Goal: Information Seeking & Learning: Learn about a topic

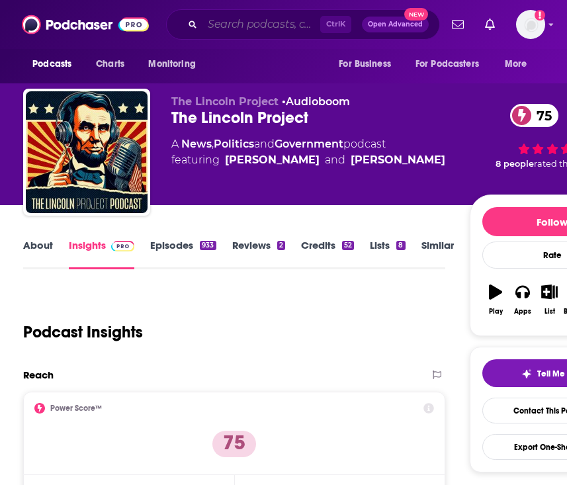
click at [226, 19] on input "Search podcasts, credits, & more..." at bounding box center [261, 24] width 118 height 21
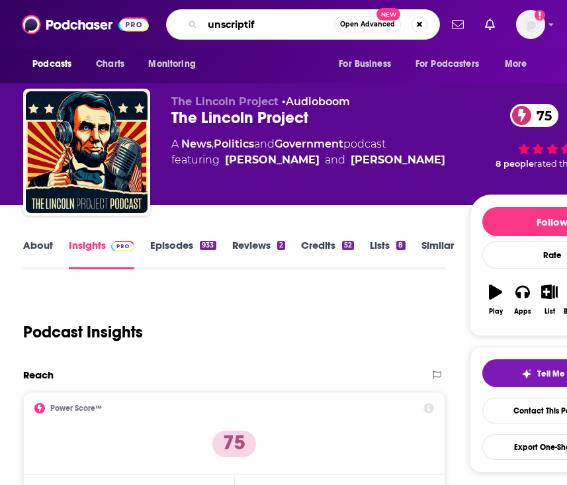
type input "unscriptify"
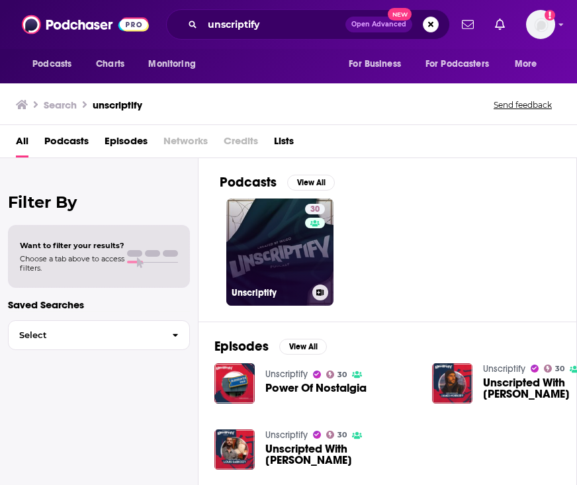
click at [266, 245] on link "30 Unscriptify" at bounding box center [279, 251] width 107 height 107
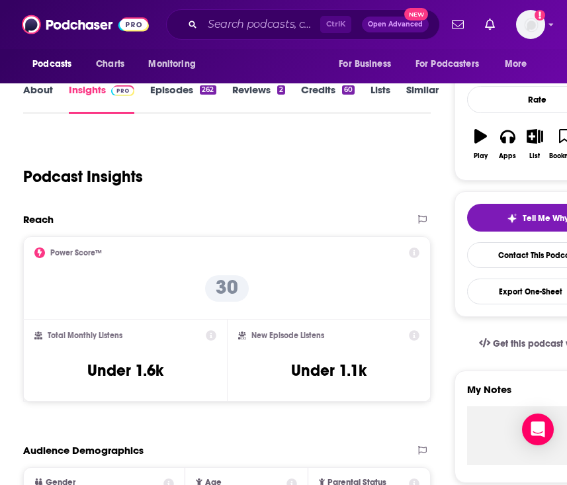
scroll to position [132, 0]
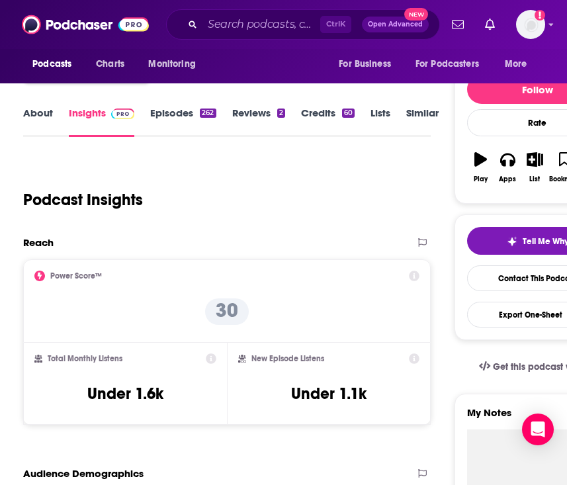
click at [35, 119] on link "About" at bounding box center [38, 122] width 30 height 30
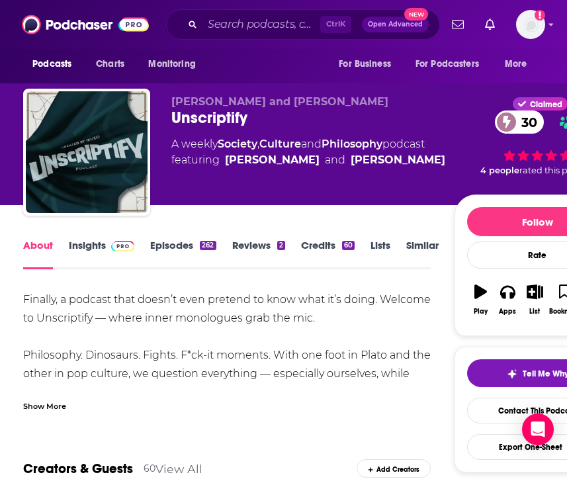
click at [51, 396] on div "Show More" at bounding box center [227, 401] width 408 height 22
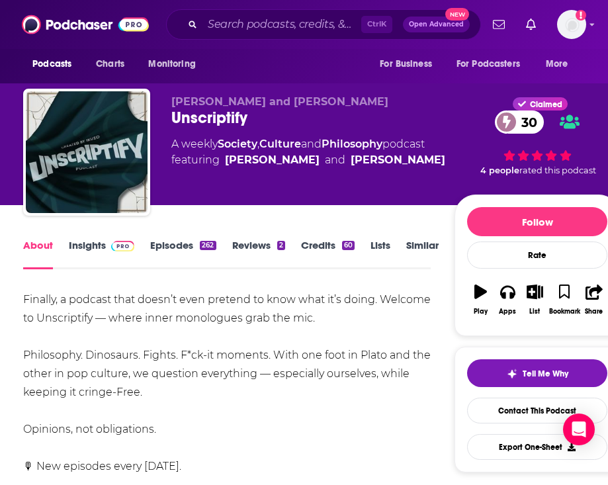
click at [477, 283] on button "Play" at bounding box center [480, 300] width 27 height 48
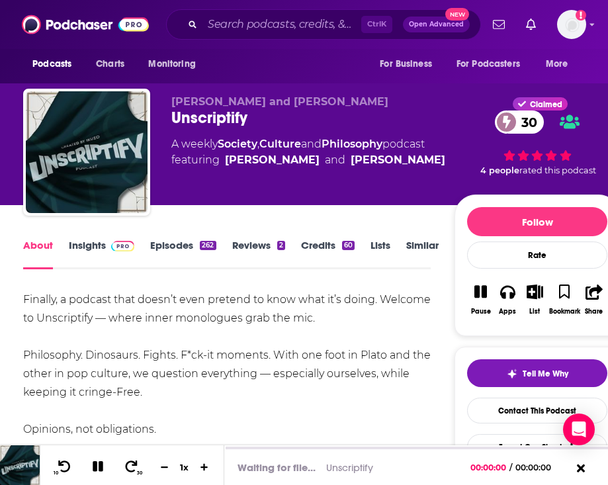
click at [475, 284] on button "Pause" at bounding box center [480, 300] width 27 height 48
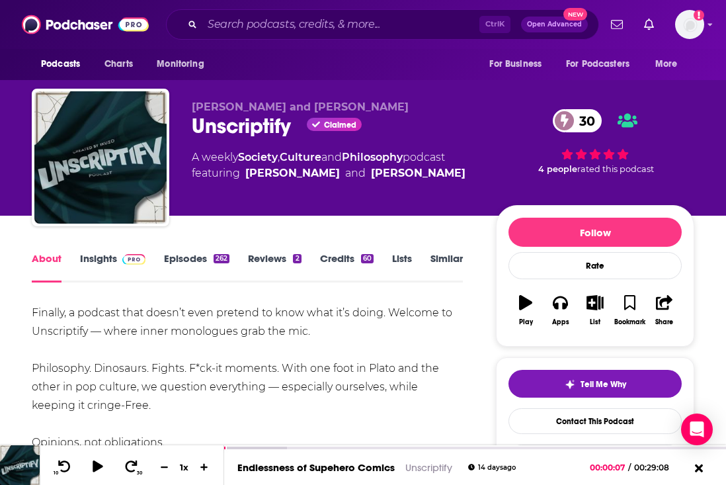
click at [269, 124] on div "Unscriptify Claimed 30" at bounding box center [333, 126] width 283 height 26
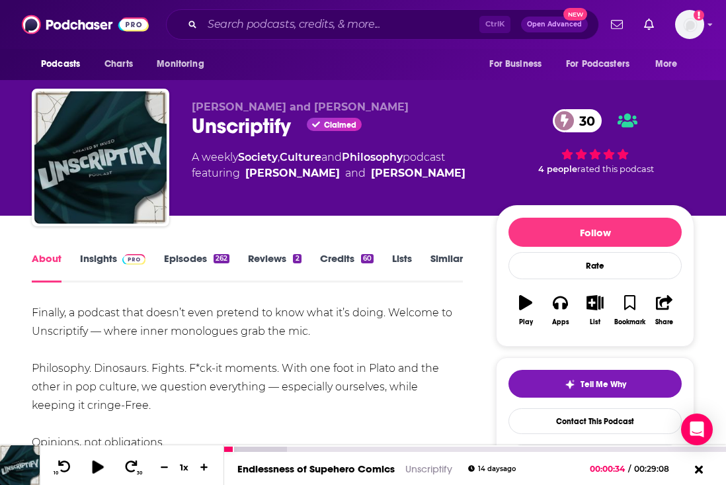
click at [90, 465] on icon at bounding box center [97, 466] width 17 height 13
click at [91, 465] on icon at bounding box center [98, 466] width 15 height 12
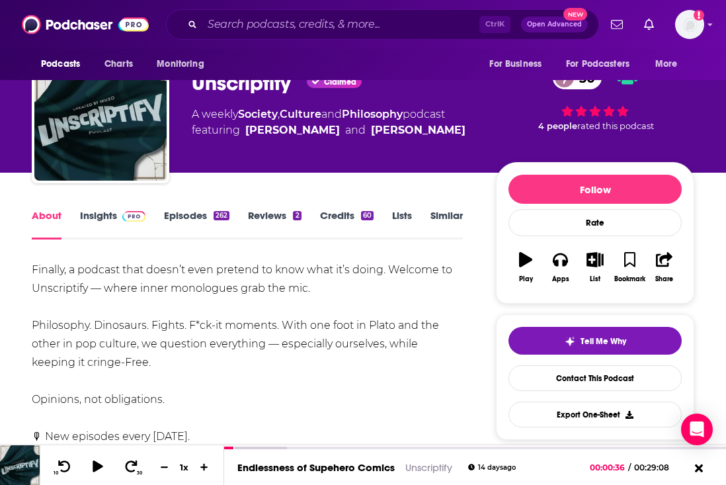
scroll to position [66, 0]
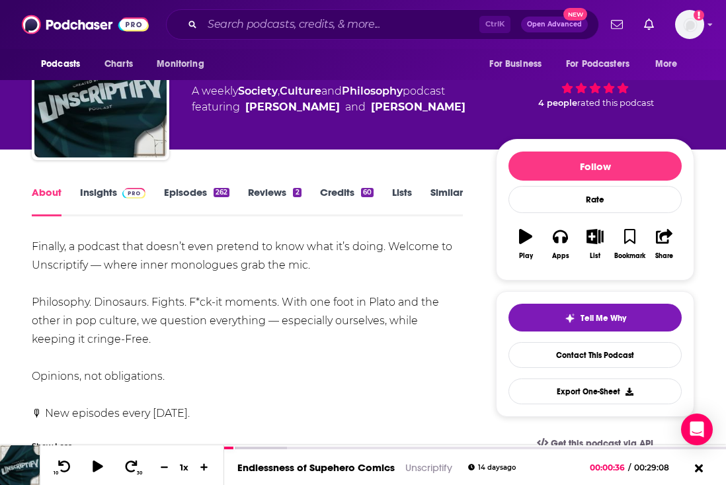
drag, startPoint x: 55, startPoint y: 267, endPoint x: 41, endPoint y: 261, distance: 14.9
click at [55, 267] on div "Finally, a podcast that doesn’t even pretend to know what it’s doing. Welcome t…" at bounding box center [247, 330] width 431 height 185
drag, startPoint x: 28, startPoint y: 239, endPoint x: 202, endPoint y: 376, distance: 221.4
copy div "Finally, a podcast that doesn’t even pretend to know what it’s doing. Welcome t…"
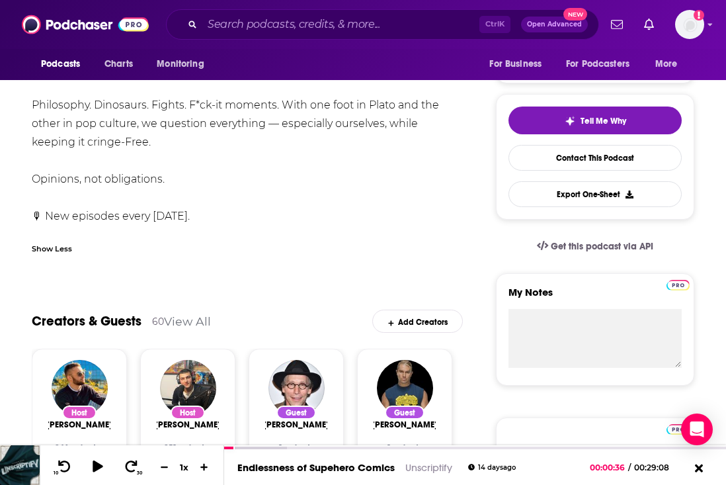
scroll to position [265, 0]
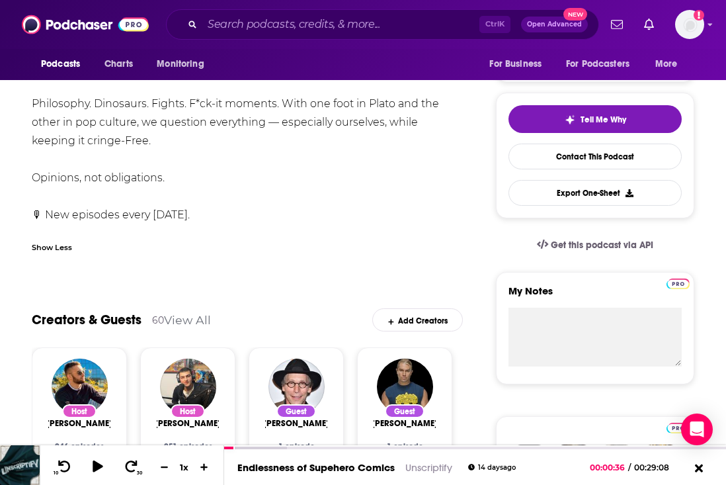
click at [321, 160] on div "Finally, a podcast that doesn’t even pretend to know what it’s doing. Welcome t…" at bounding box center [247, 131] width 431 height 185
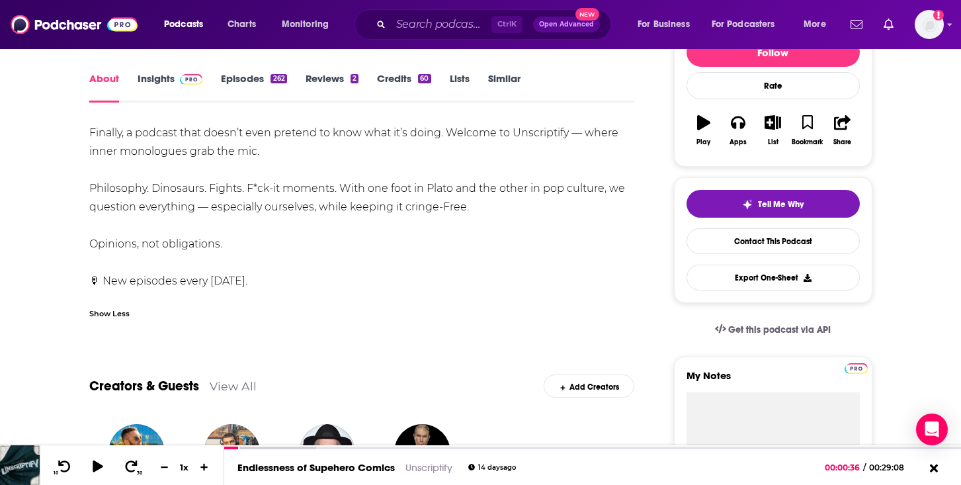
scroll to position [0, 0]
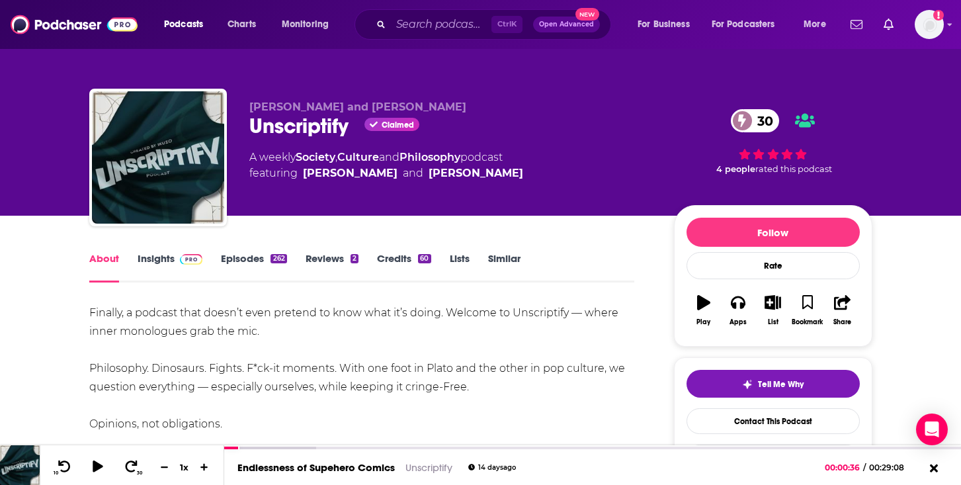
click at [180, 255] on img at bounding box center [191, 259] width 23 height 11
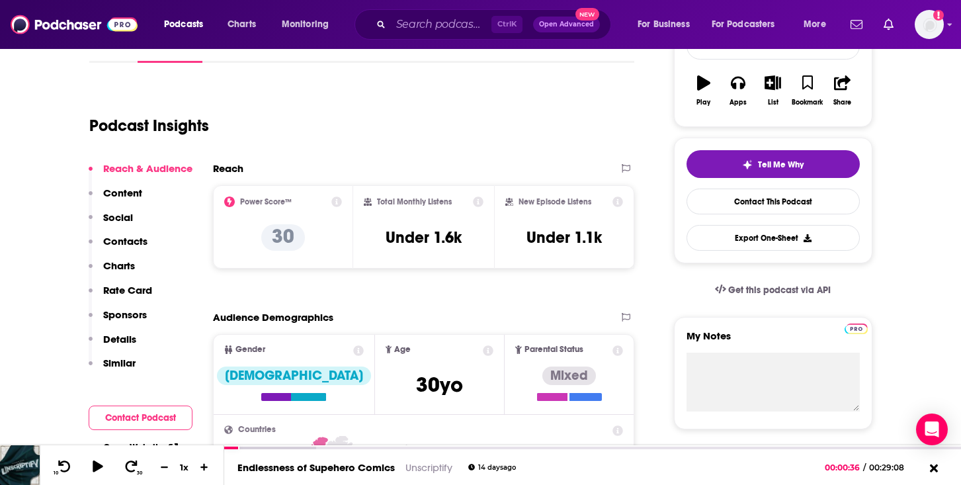
scroll to position [397, 0]
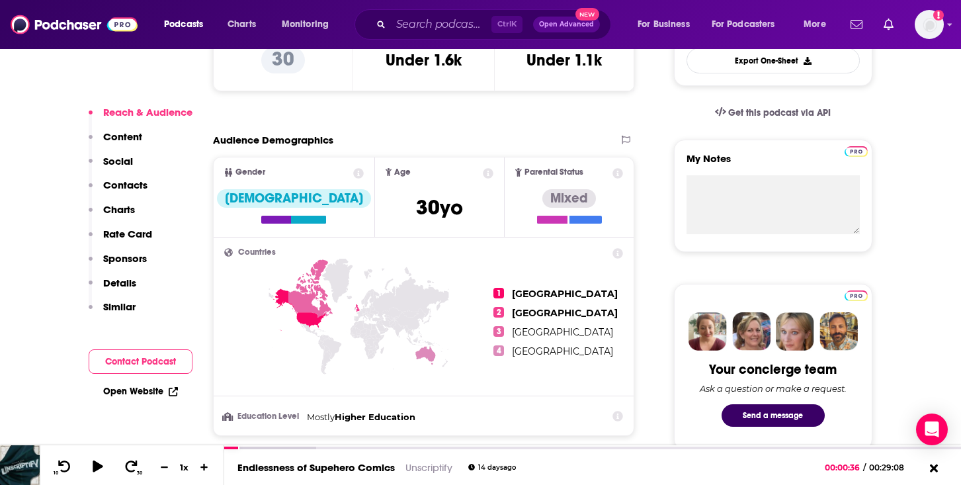
click at [133, 210] on p "Charts" at bounding box center [119, 209] width 32 height 13
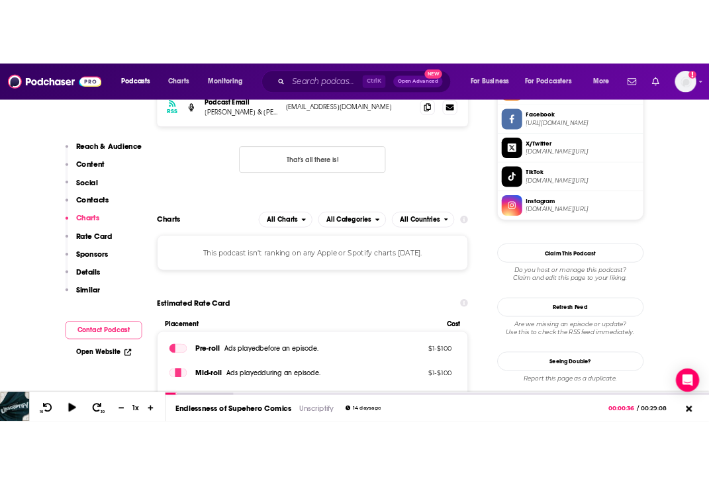
scroll to position [1162, 0]
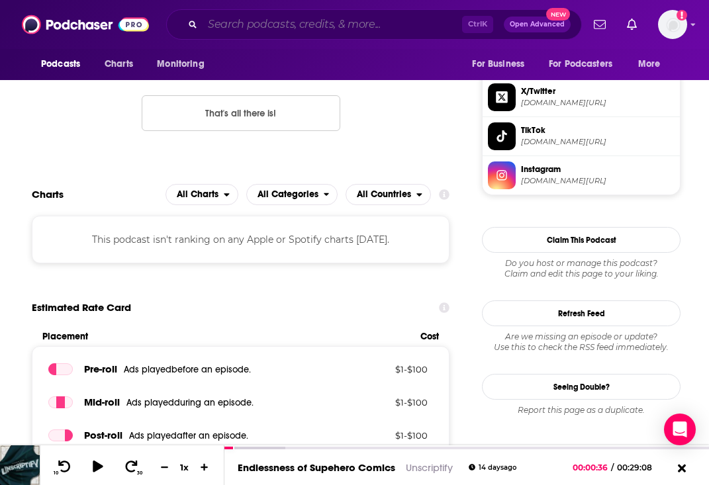
click at [226, 24] on input "Search podcasts, credits, & more..." at bounding box center [331, 24] width 259 height 21
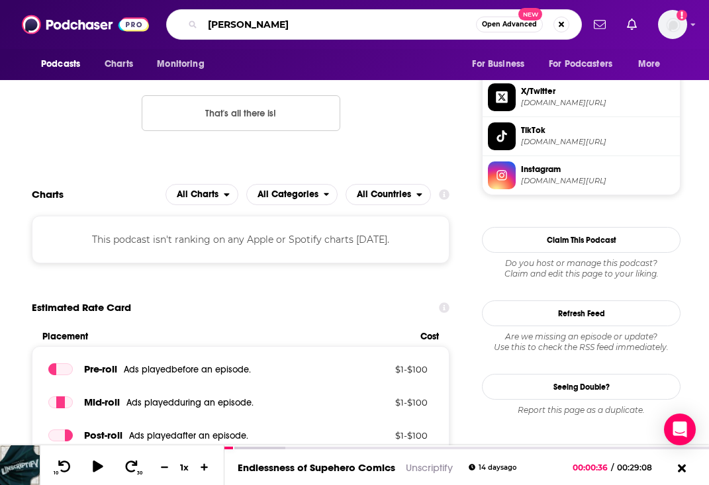
type input "[PERSON_NAME]"
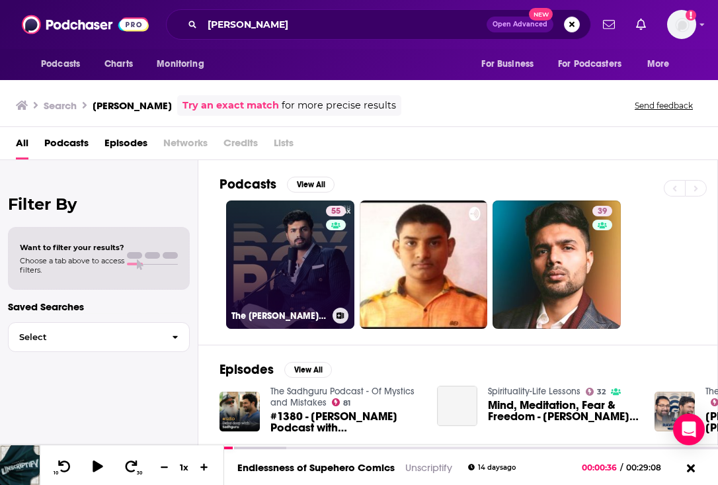
click at [272, 281] on link "55 The [PERSON_NAME] Xperience" at bounding box center [290, 264] width 128 height 128
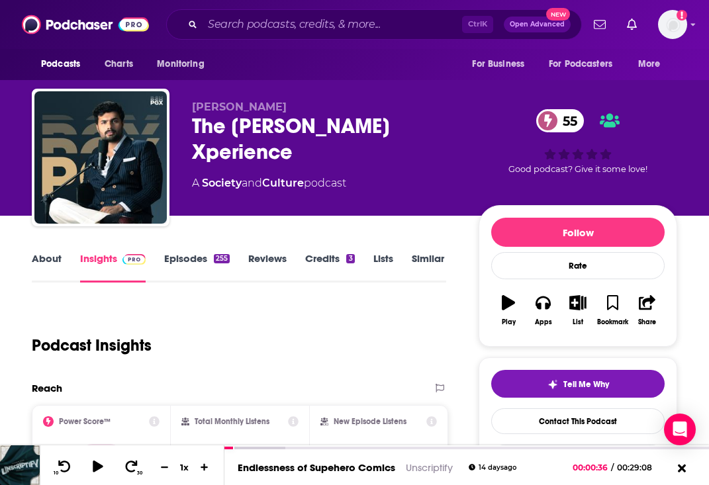
scroll to position [265, 0]
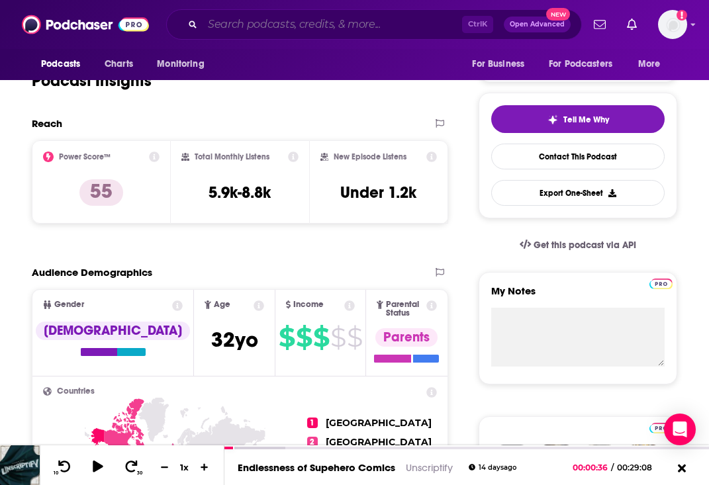
click at [234, 30] on input "Search podcasts, credits, & more..." at bounding box center [331, 24] width 259 height 21
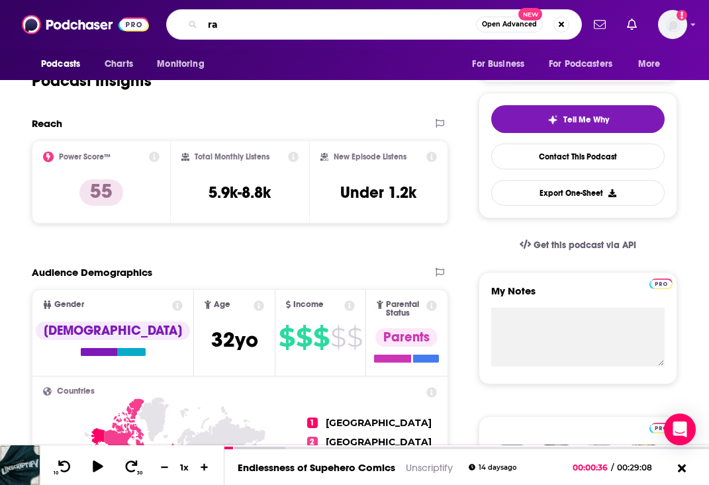
type input "r"
type input "the free press podcast"
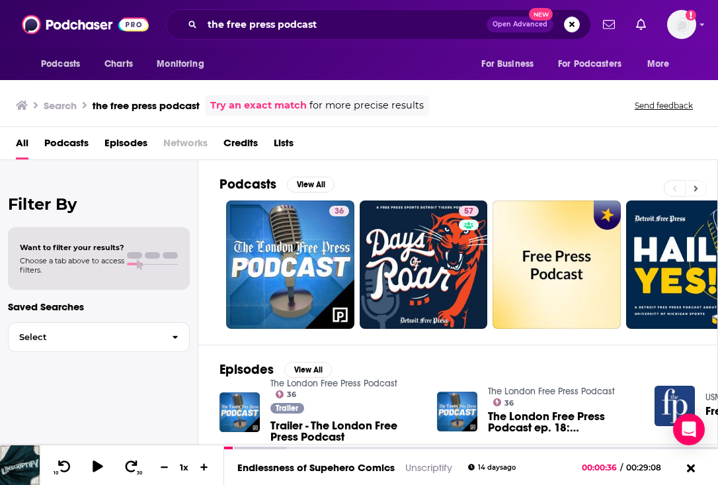
click at [566, 187] on button at bounding box center [696, 188] width 22 height 17
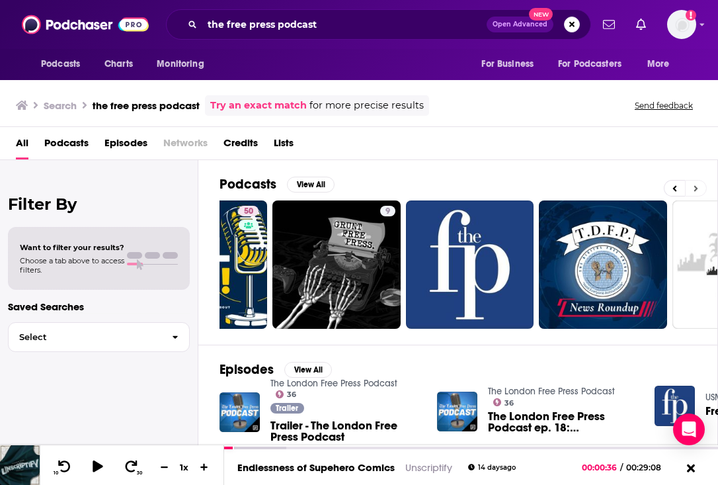
scroll to position [0, 498]
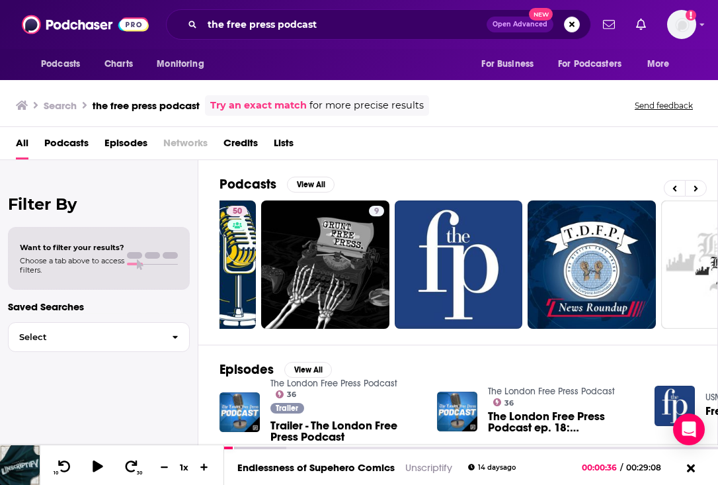
click at [566, 189] on div "Podcasts View All" at bounding box center [469, 188] width 498 height 24
click at [566, 189] on icon at bounding box center [697, 188] width 4 height 6
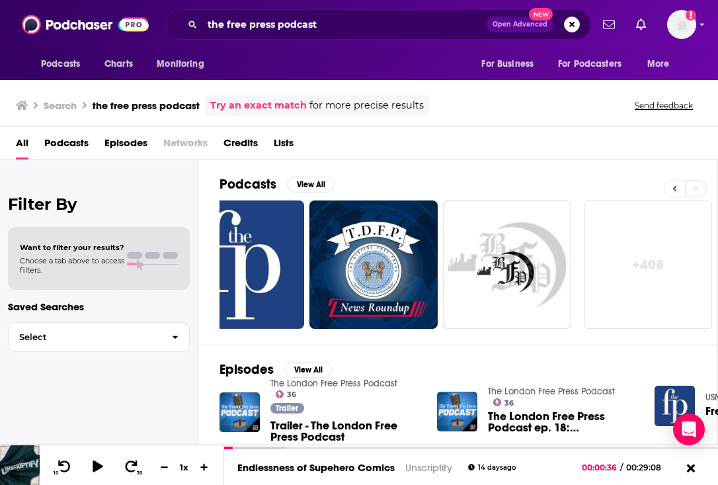
click at [566, 187] on button at bounding box center [674, 188] width 21 height 17
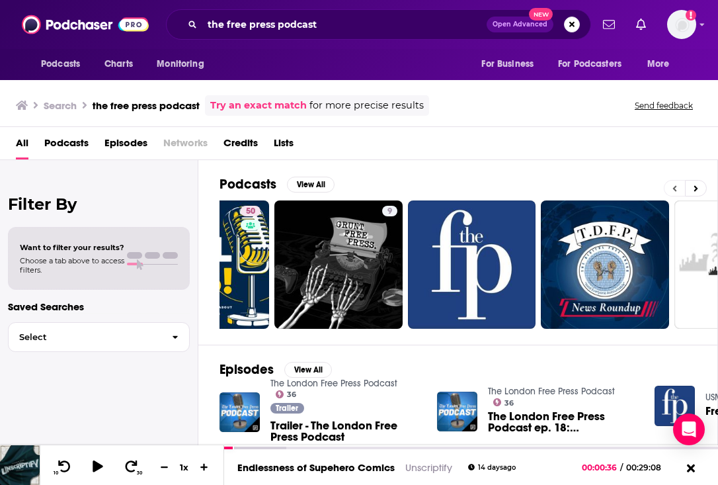
click at [566, 187] on button at bounding box center [674, 188] width 21 height 17
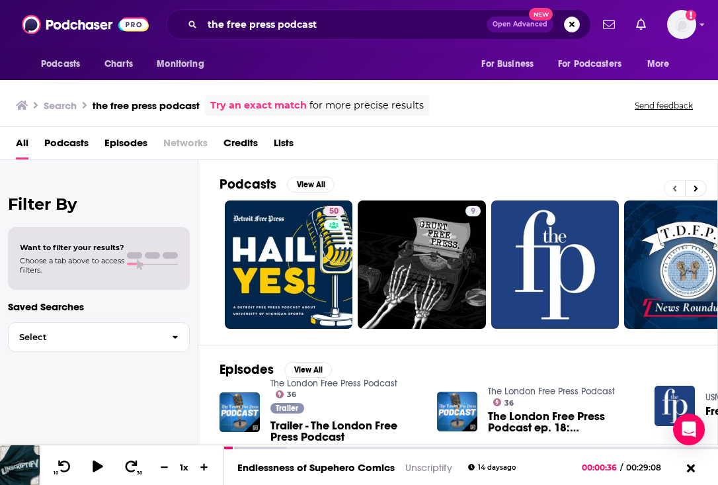
scroll to position [0, 18]
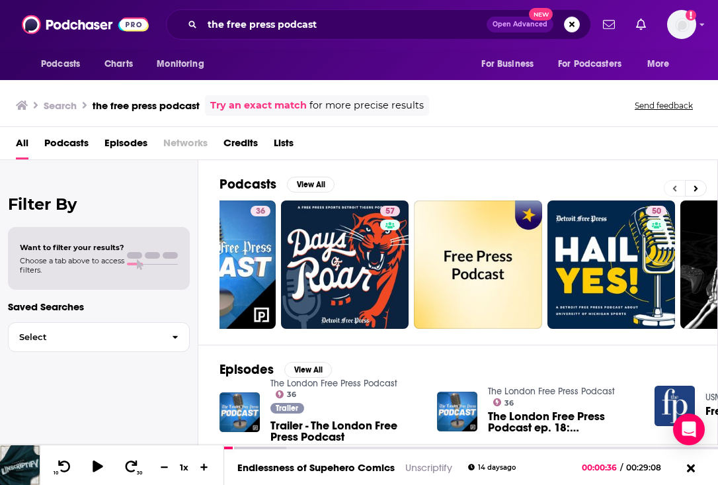
click at [566, 187] on button at bounding box center [674, 188] width 21 height 17
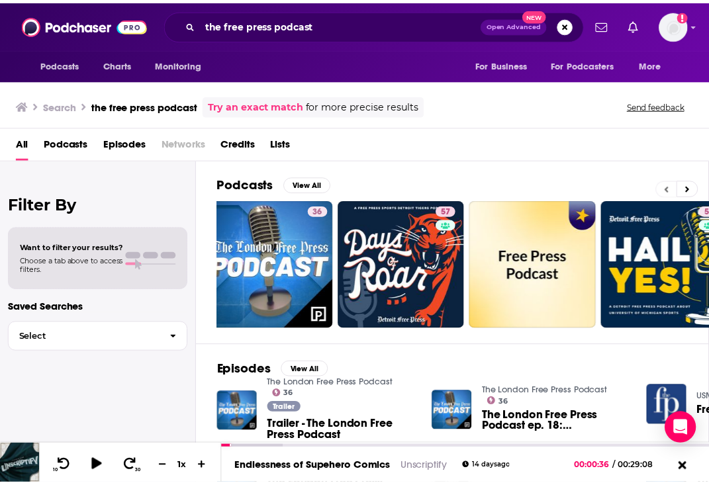
scroll to position [0, 0]
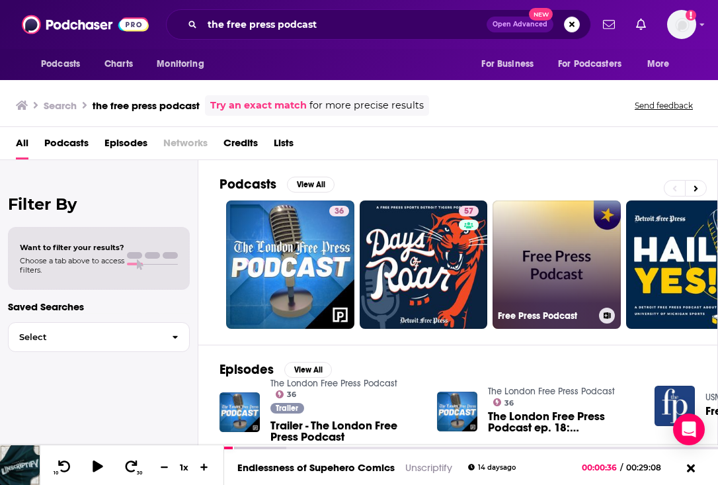
click at [566, 263] on link "Free Press Podcast" at bounding box center [557, 264] width 128 height 128
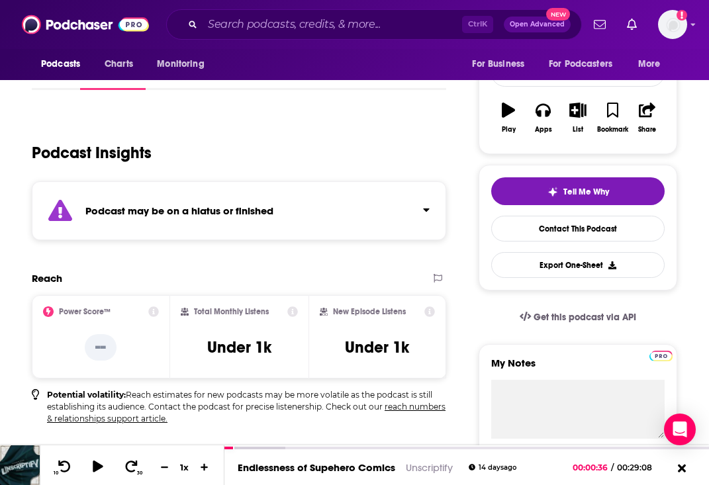
scroll to position [66, 0]
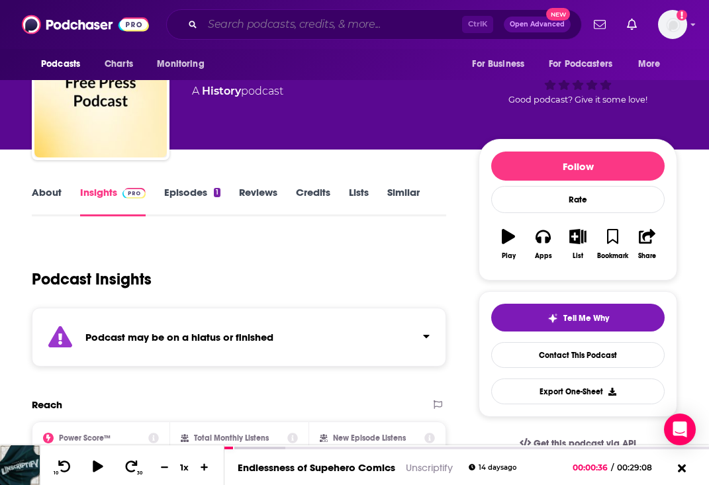
click at [245, 21] on input "Search podcasts, credits, & more..." at bounding box center [331, 24] width 259 height 21
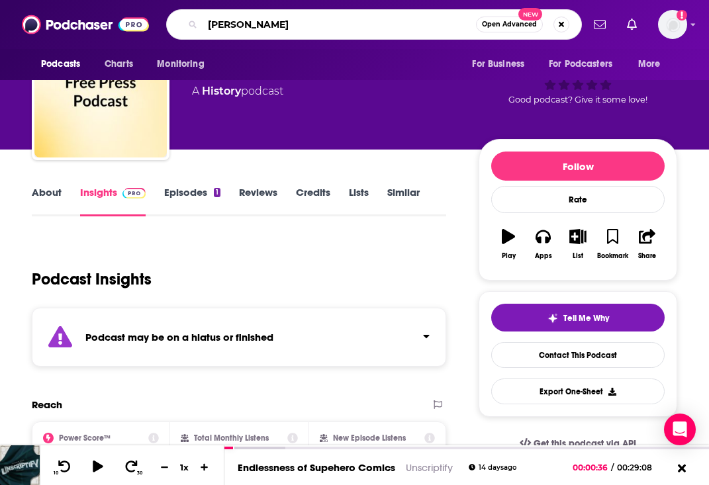
type input "[PERSON_NAME]"
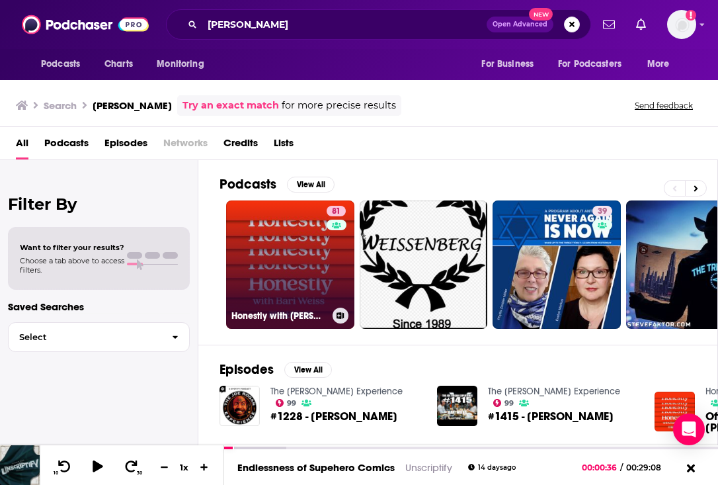
click at [280, 250] on link "81 Honestly with [PERSON_NAME]" at bounding box center [290, 264] width 128 height 128
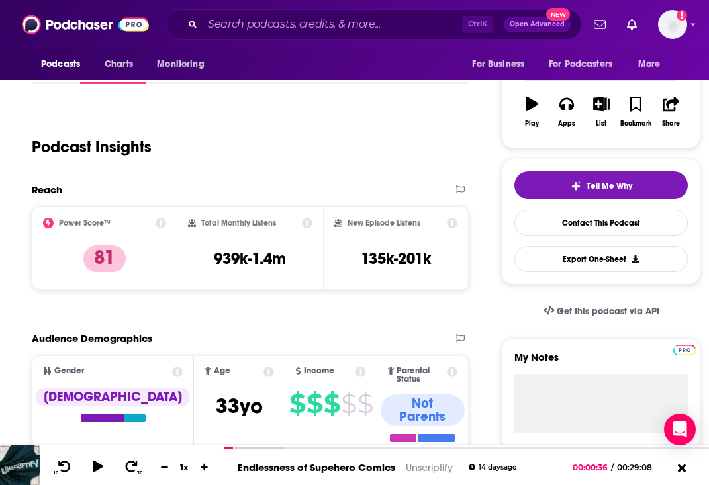
scroll to position [132, 0]
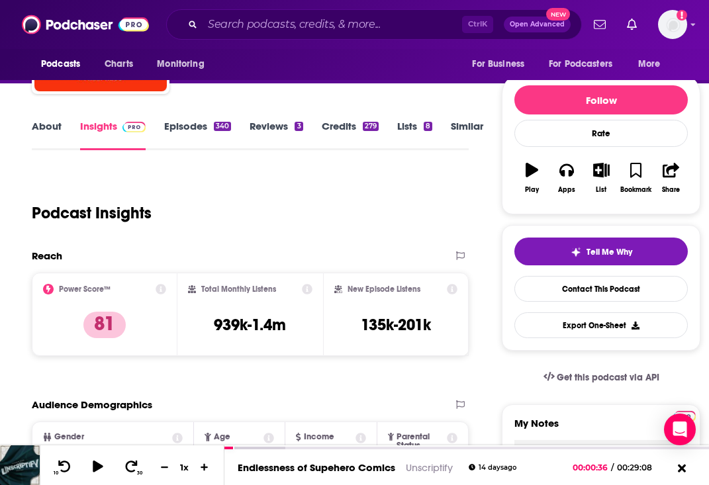
click at [61, 124] on link "About" at bounding box center [47, 135] width 30 height 30
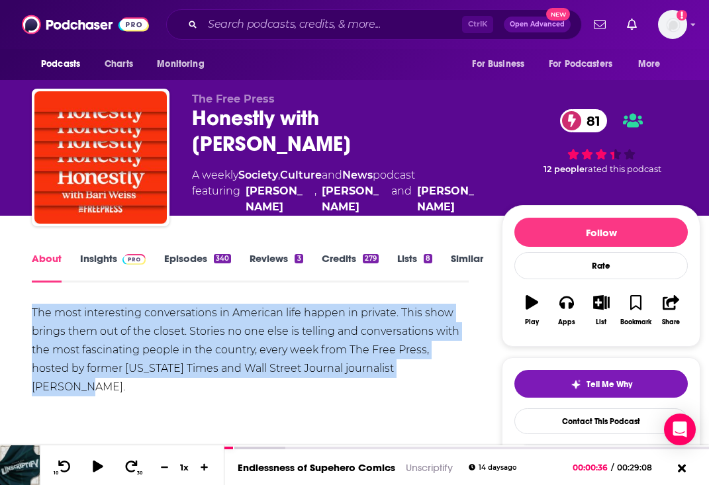
drag, startPoint x: 41, startPoint y: 308, endPoint x: 415, endPoint y: 374, distance: 380.4
click at [415, 374] on div "The most interesting conversations in American life happen in private. This sho…" at bounding box center [250, 350] width 437 height 93
copy div "The most interesting conversations in American life happen in private. This sho…"
click at [120, 265] on link "Insights" at bounding box center [112, 267] width 65 height 30
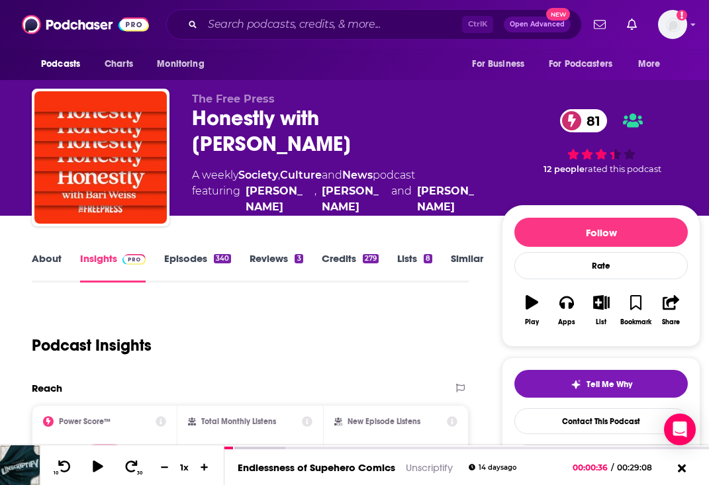
click at [191, 251] on div "About Insights Episodes 340 Reviews 3 Credits 279 Lists 8 Similar" at bounding box center [250, 266] width 437 height 32
click at [191, 256] on link "Episodes 340" at bounding box center [197, 267] width 67 height 30
